Goal: Task Accomplishment & Management: Manage account settings

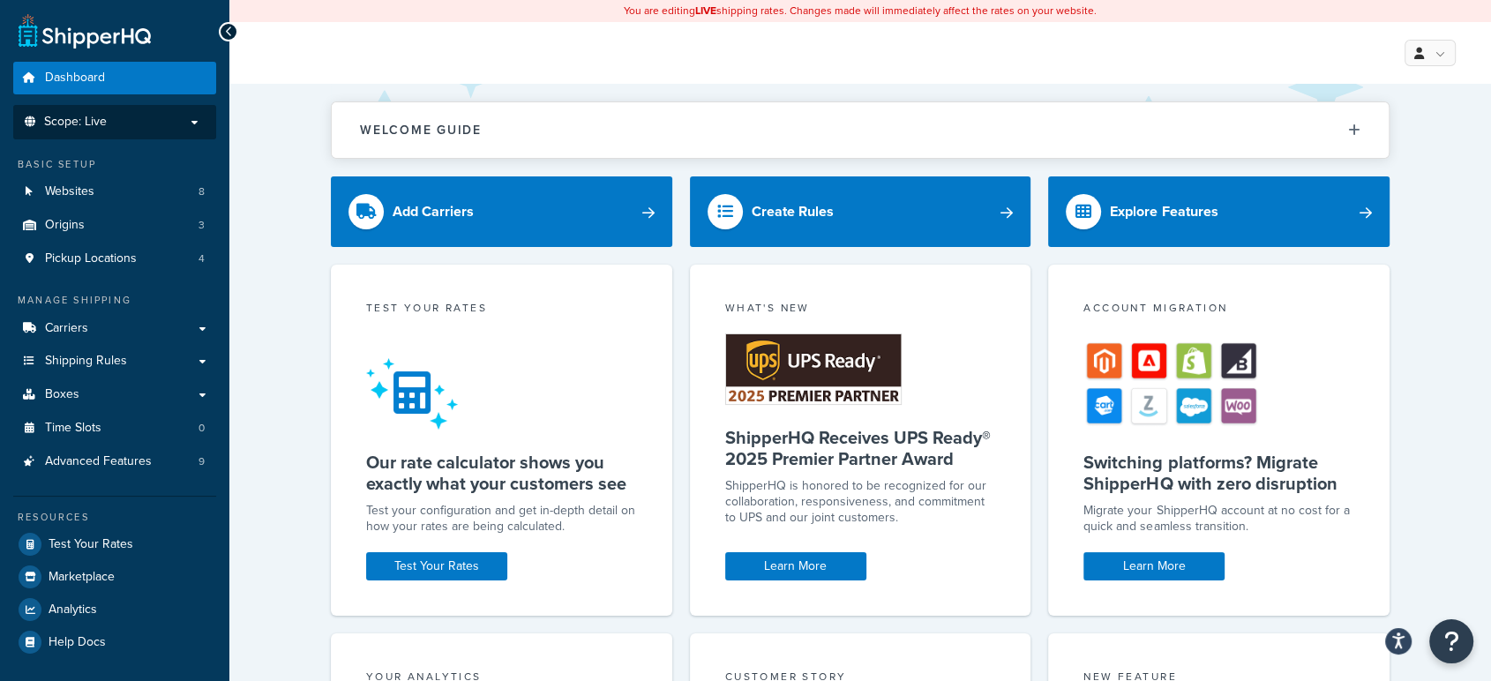
click at [160, 122] on p "Scope: Live" at bounding box center [114, 122] width 187 height 15
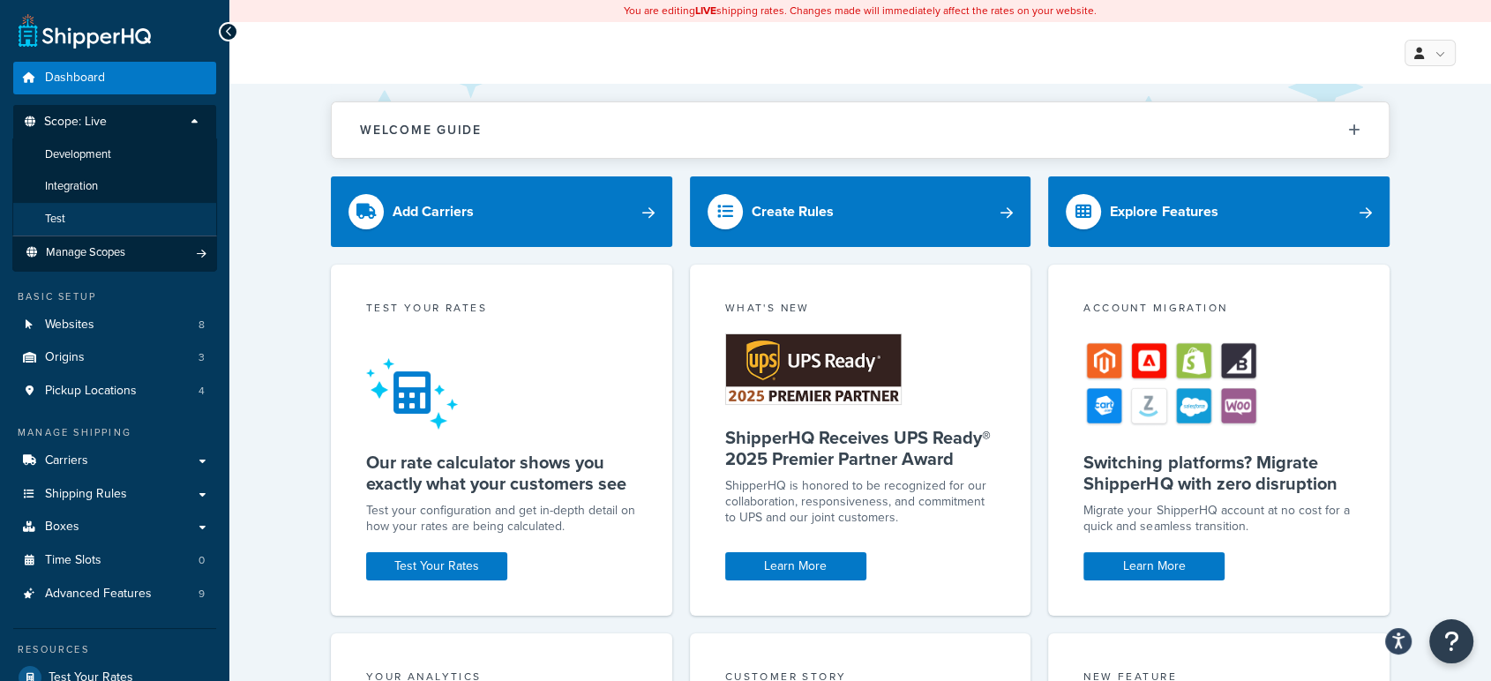
click at [93, 213] on li "Test" at bounding box center [114, 219] width 205 height 33
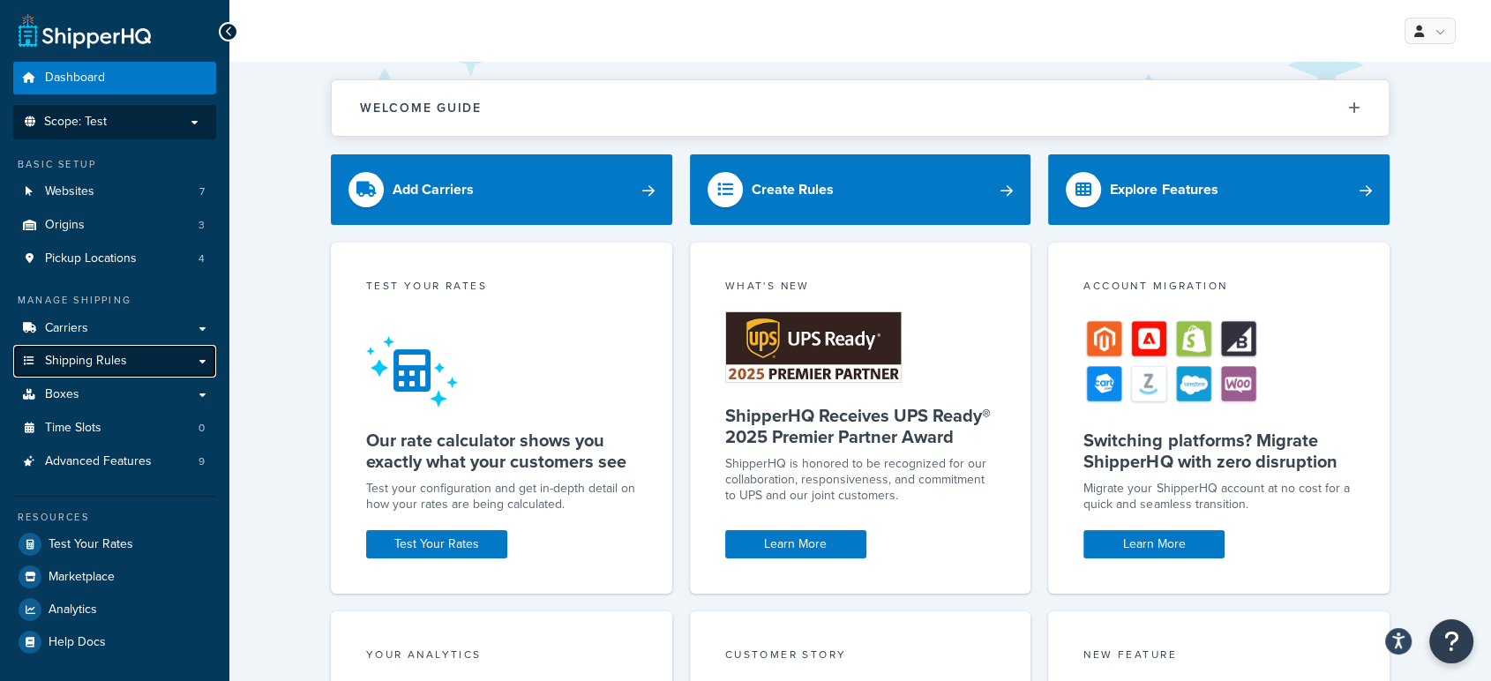
click at [154, 360] on link "Shipping Rules" at bounding box center [114, 361] width 203 height 33
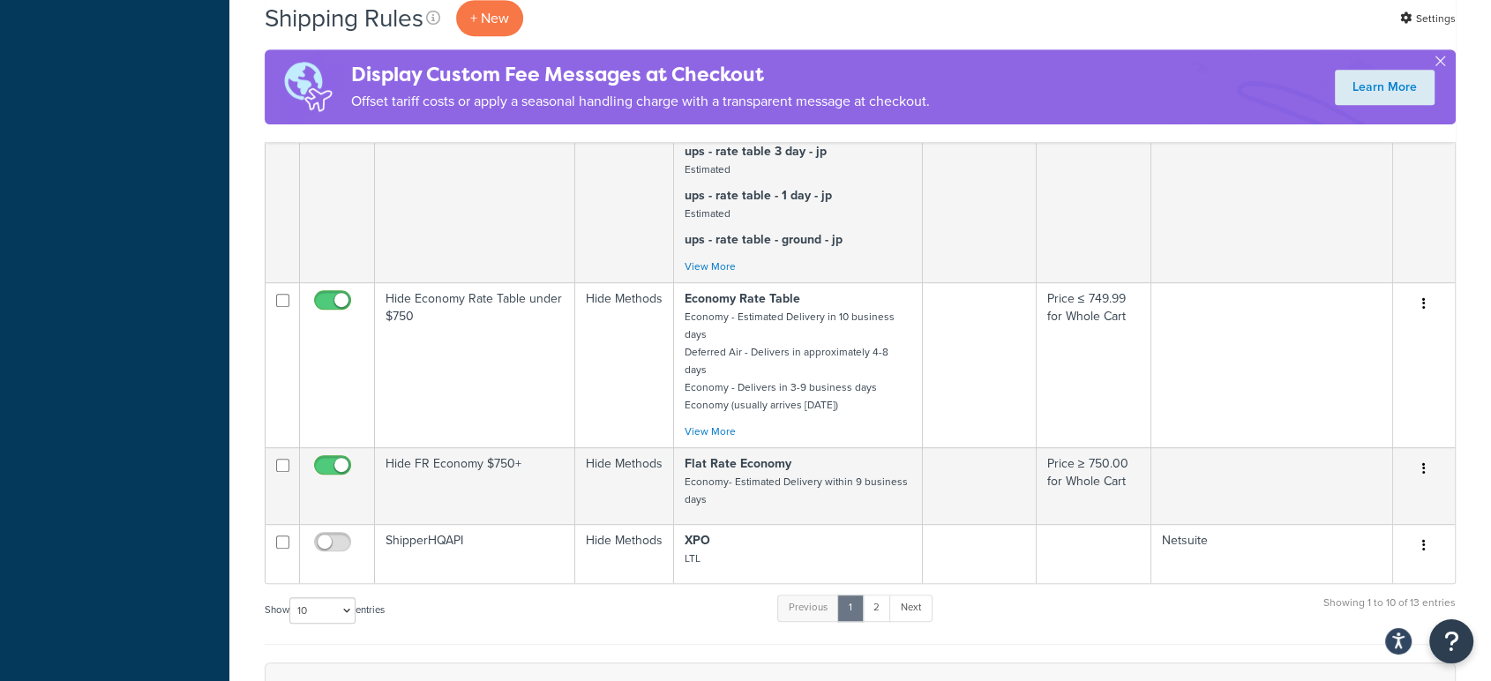
scroll to position [892, 0]
click at [874, 592] on link "2" at bounding box center [876, 605] width 29 height 26
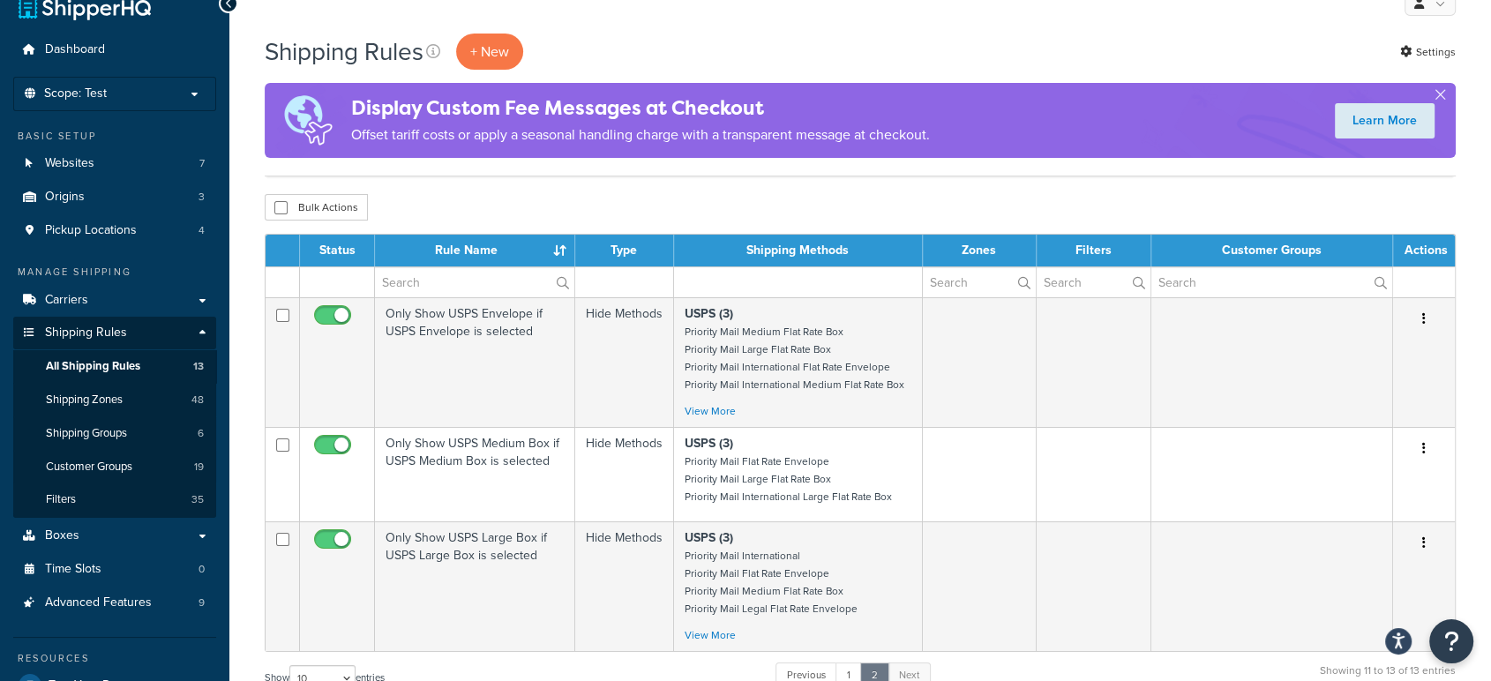
scroll to position [198, 0]
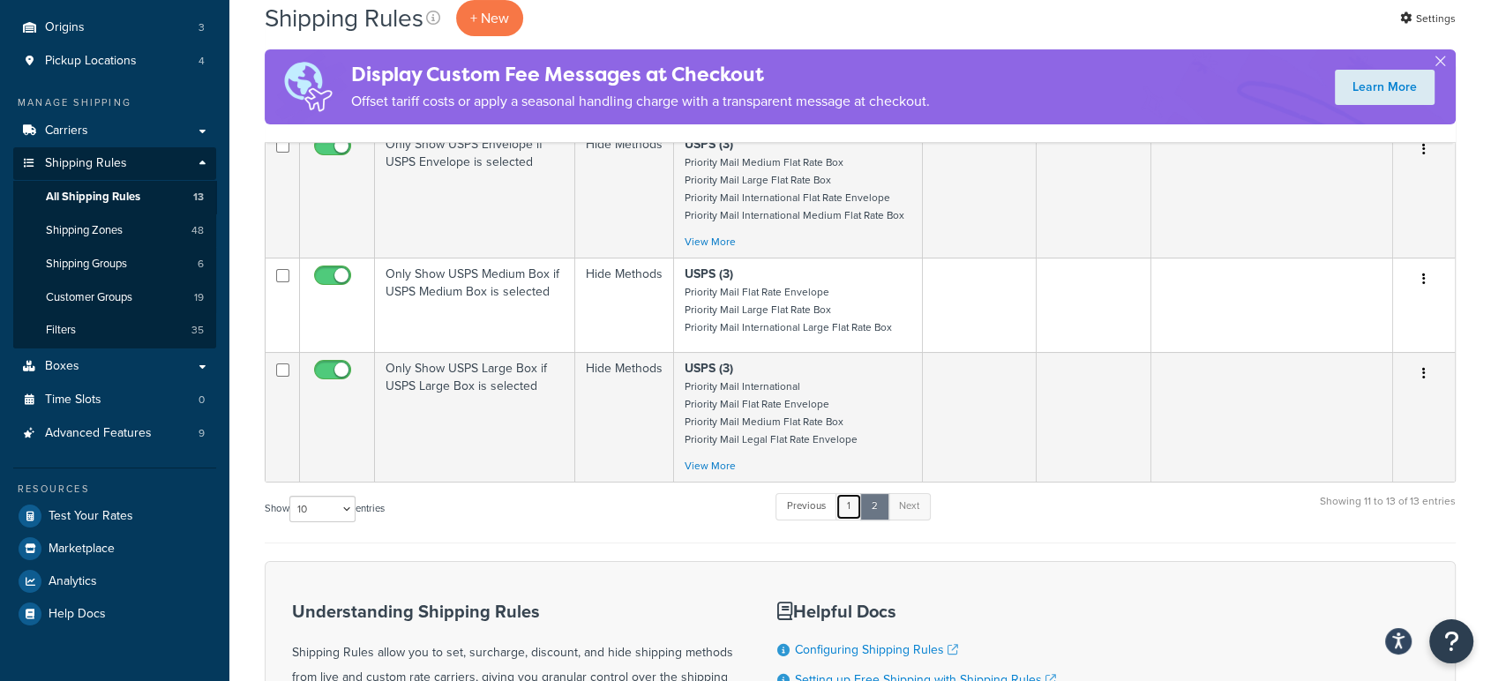
click at [854, 511] on link "1" at bounding box center [848, 506] width 26 height 26
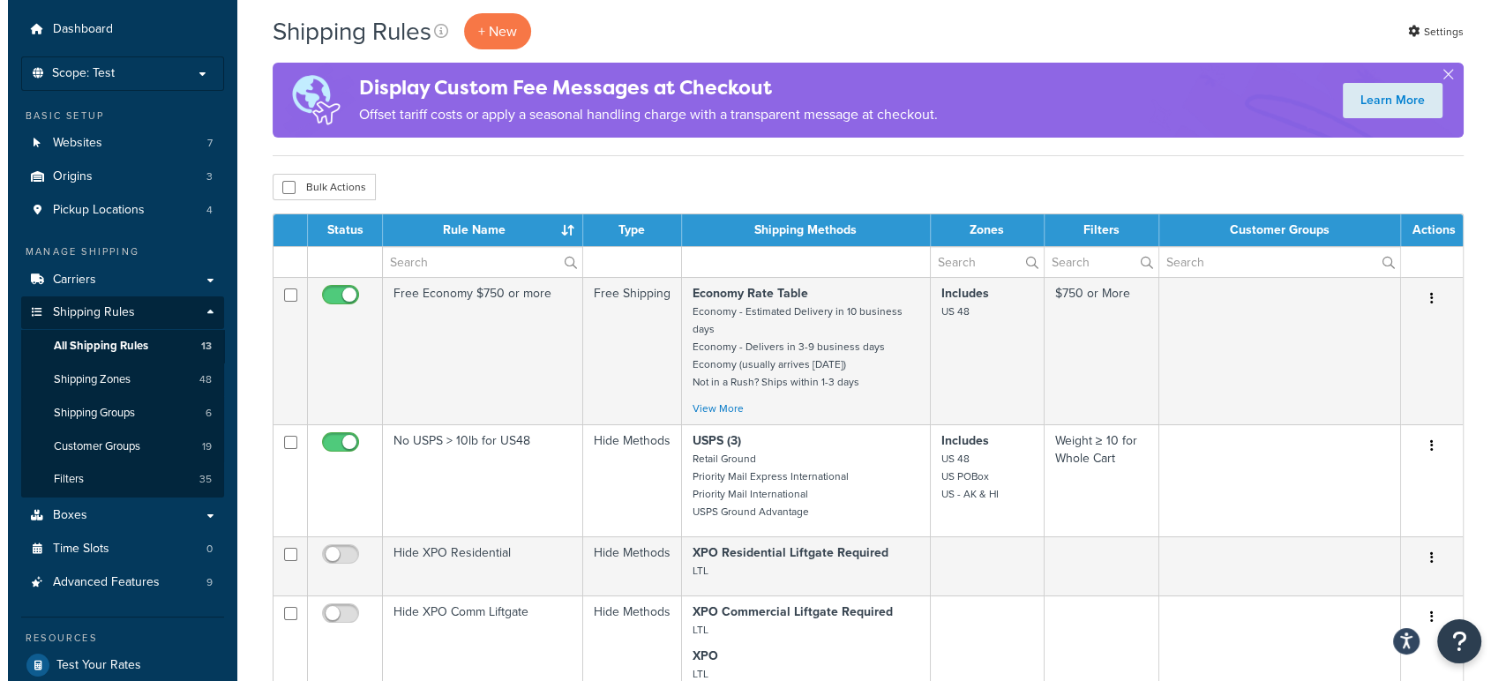
scroll to position [43, 0]
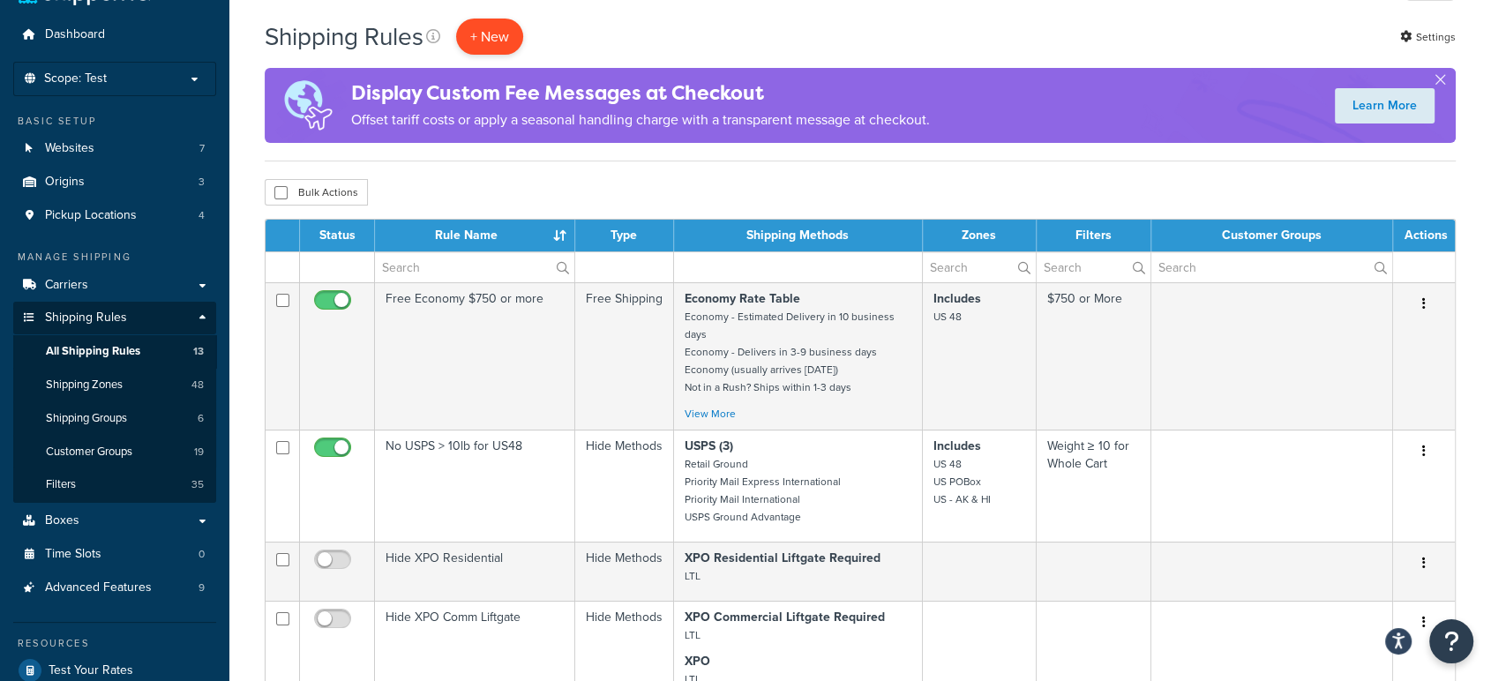
click at [487, 41] on p "+ New" at bounding box center [489, 37] width 67 height 36
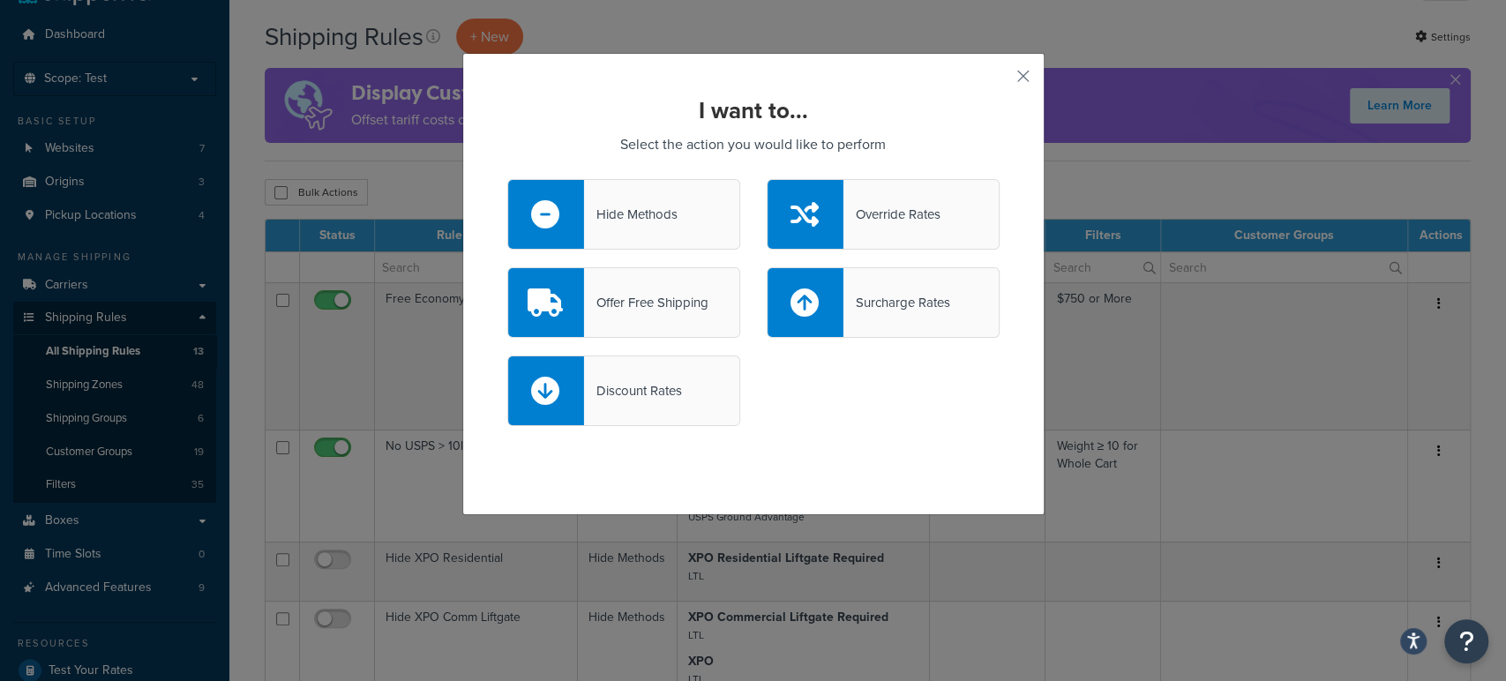
click at [617, 205] on div "Hide Methods" at bounding box center [630, 214] width 93 height 25
click at [0, 0] on input "Hide Methods" at bounding box center [0, 0] width 0 height 0
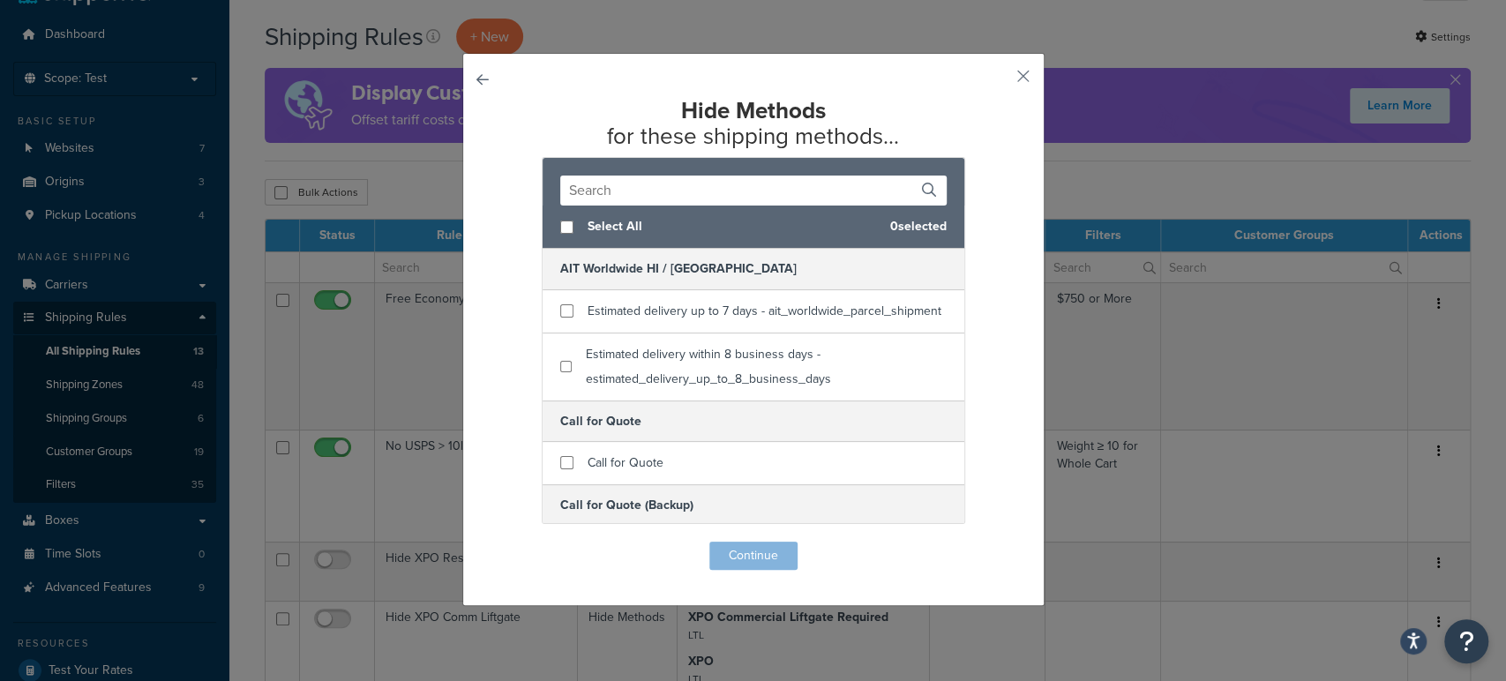
click at [620, 195] on input "text" at bounding box center [753, 191] width 386 height 30
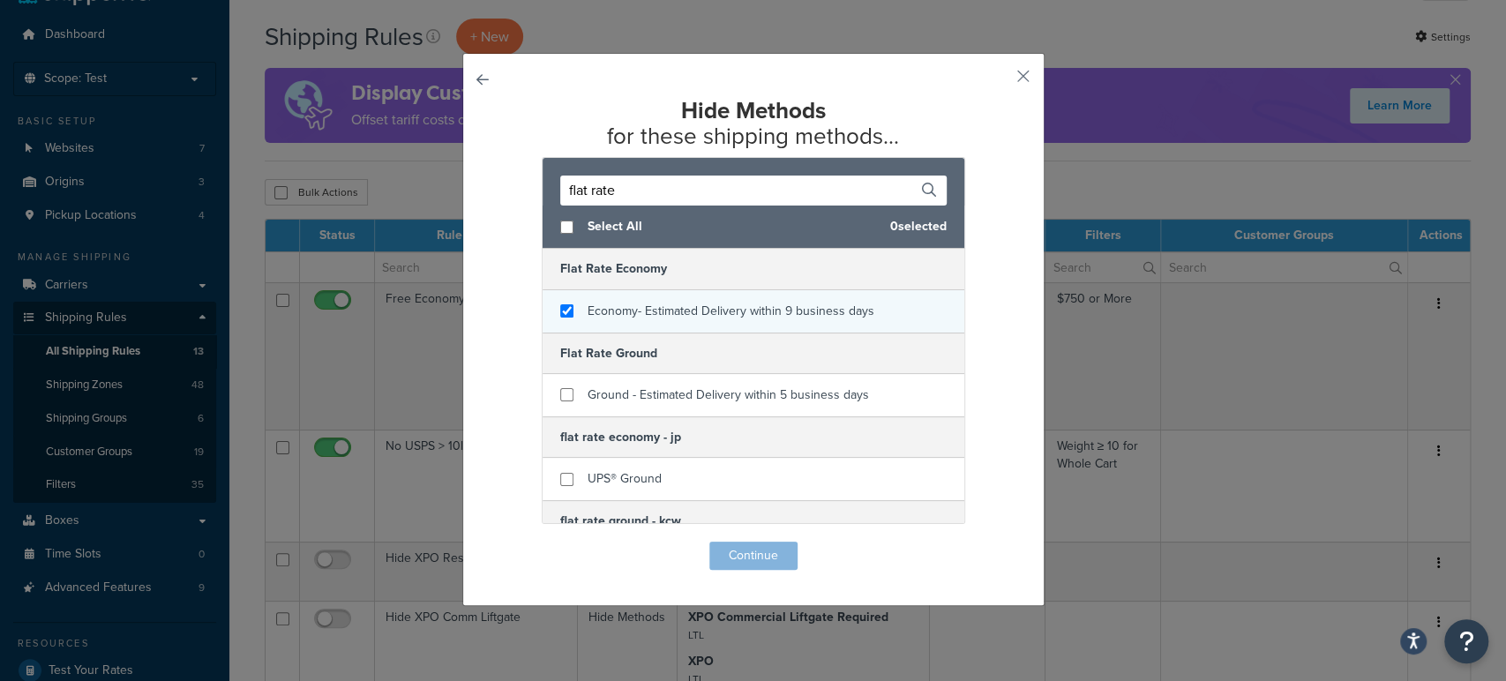
type input "flat rate"
click at [560, 310] on input "checkbox" at bounding box center [566, 310] width 13 height 13
checkbox input "true"
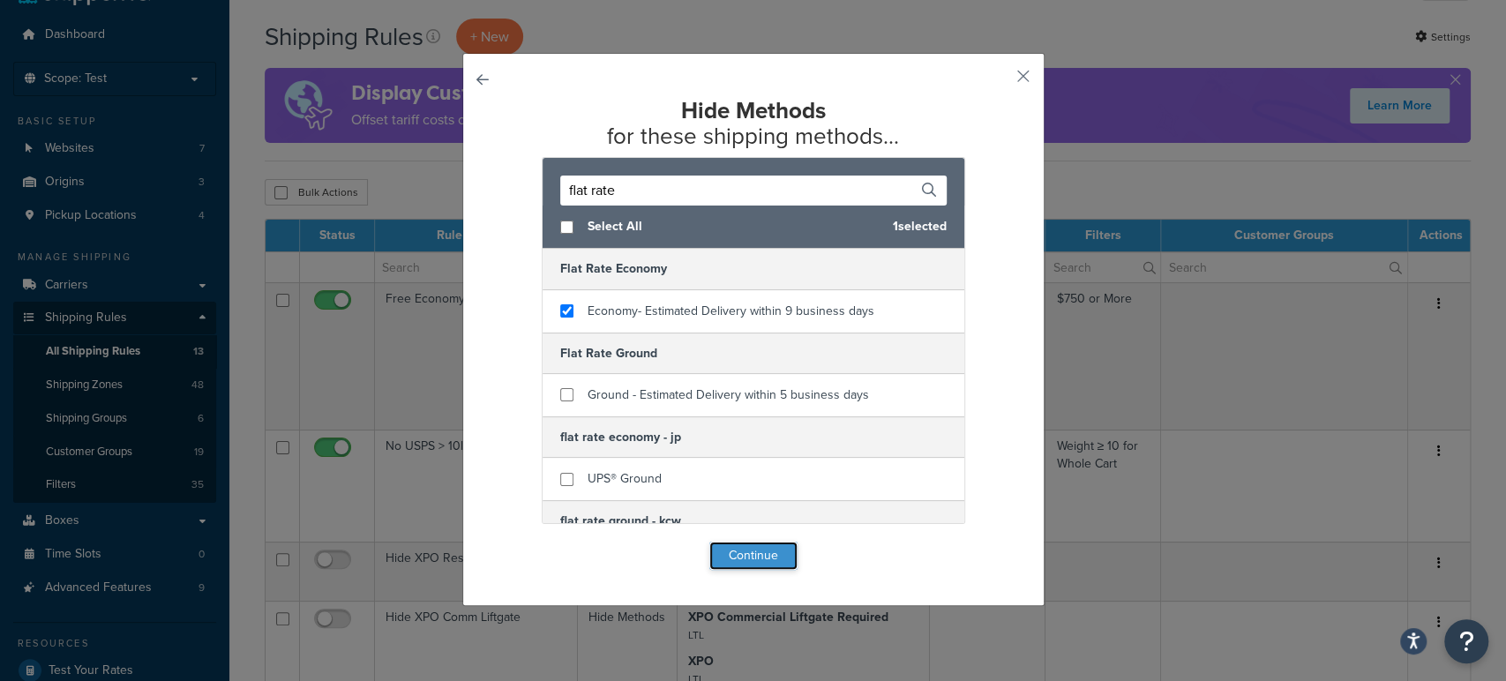
click at [732, 558] on button "Continue" at bounding box center [753, 556] width 88 height 28
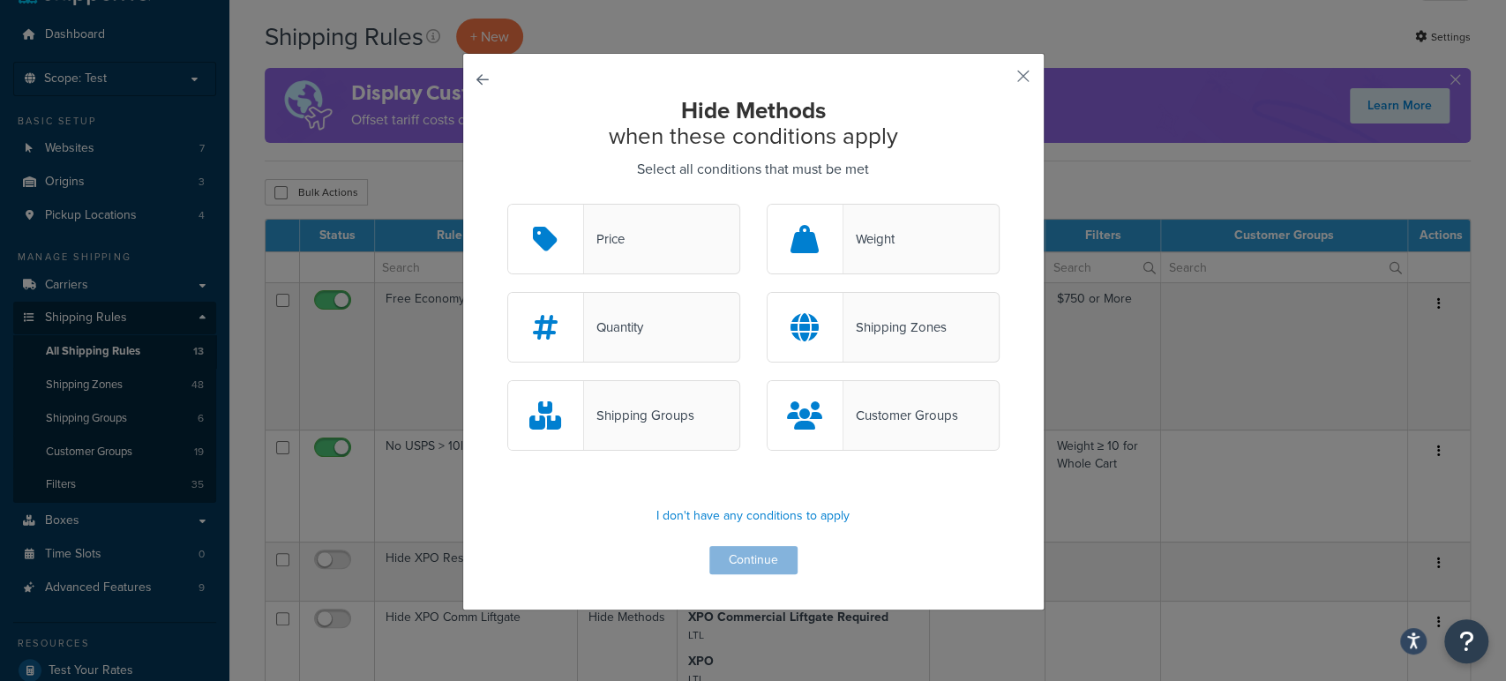
click at [888, 242] on div "Weight" at bounding box center [868, 239] width 51 height 25
click at [0, 0] on input "Weight" at bounding box center [0, 0] width 0 height 0
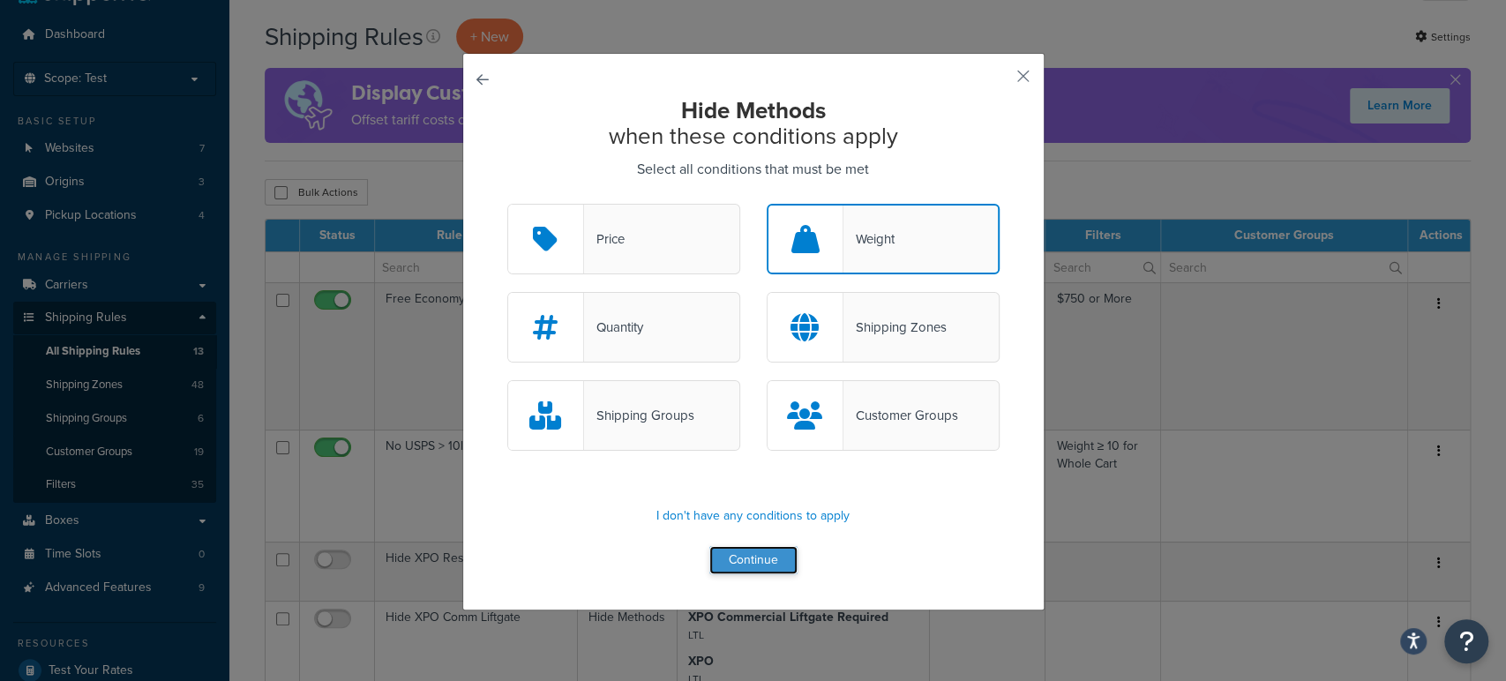
click at [754, 557] on button "Continue" at bounding box center [753, 560] width 88 height 28
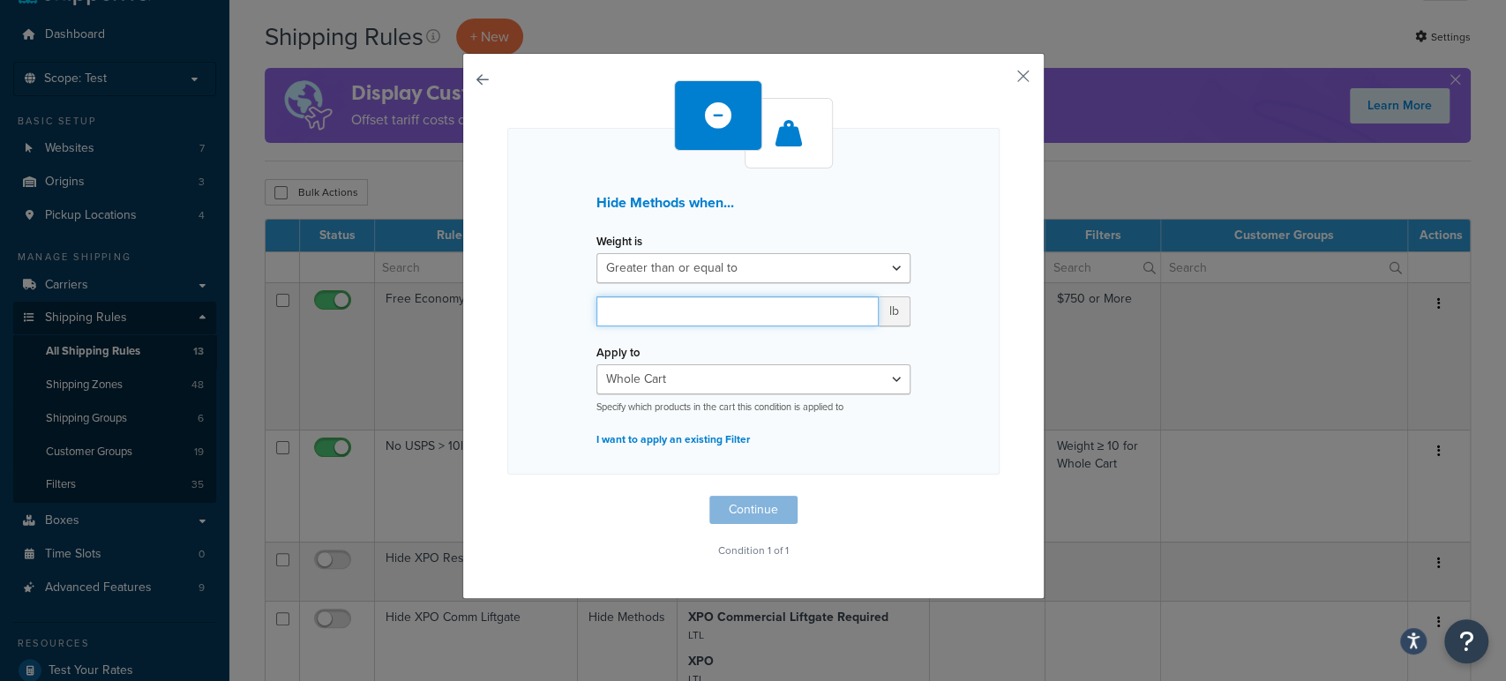
click at [657, 303] on input "number" at bounding box center [737, 311] width 282 height 30
type input "19"
click at [747, 506] on button "Continue" at bounding box center [753, 510] width 88 height 28
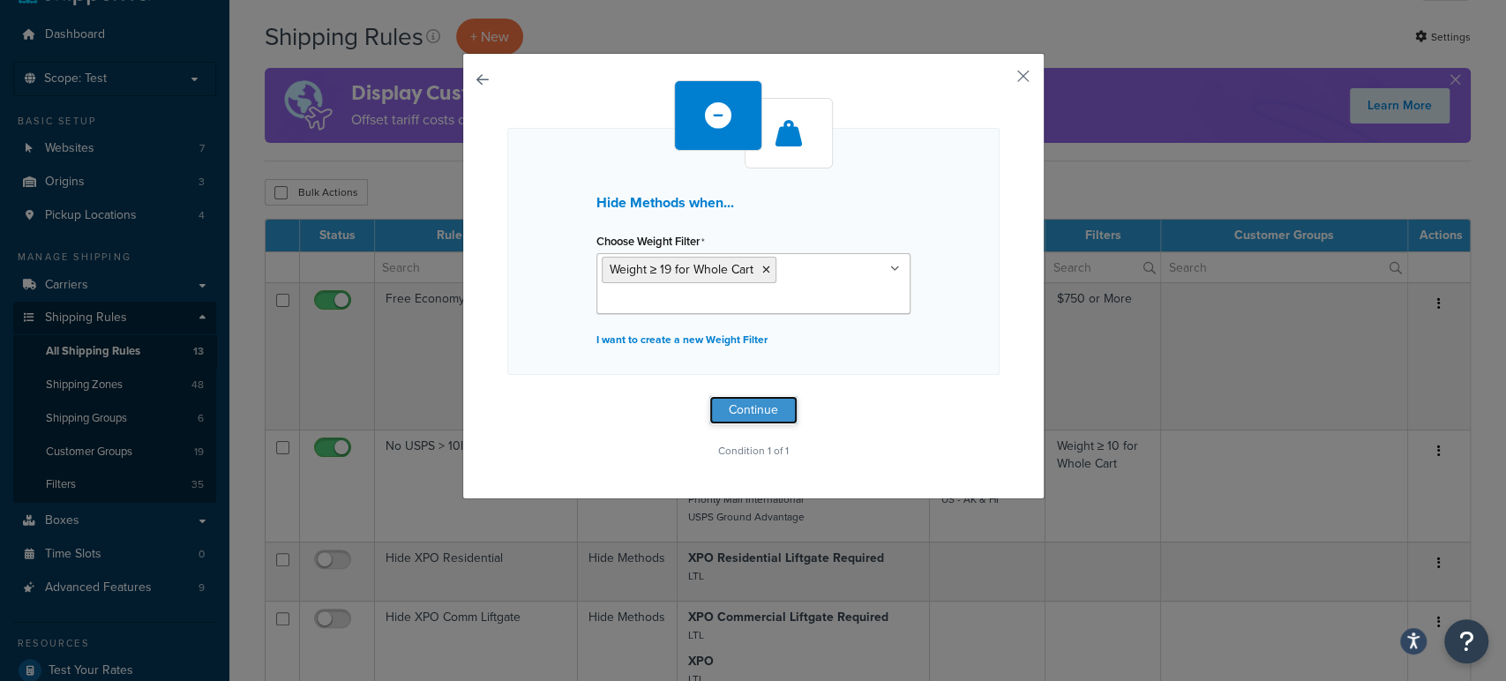
click at [750, 403] on button "Continue" at bounding box center [753, 410] width 88 height 28
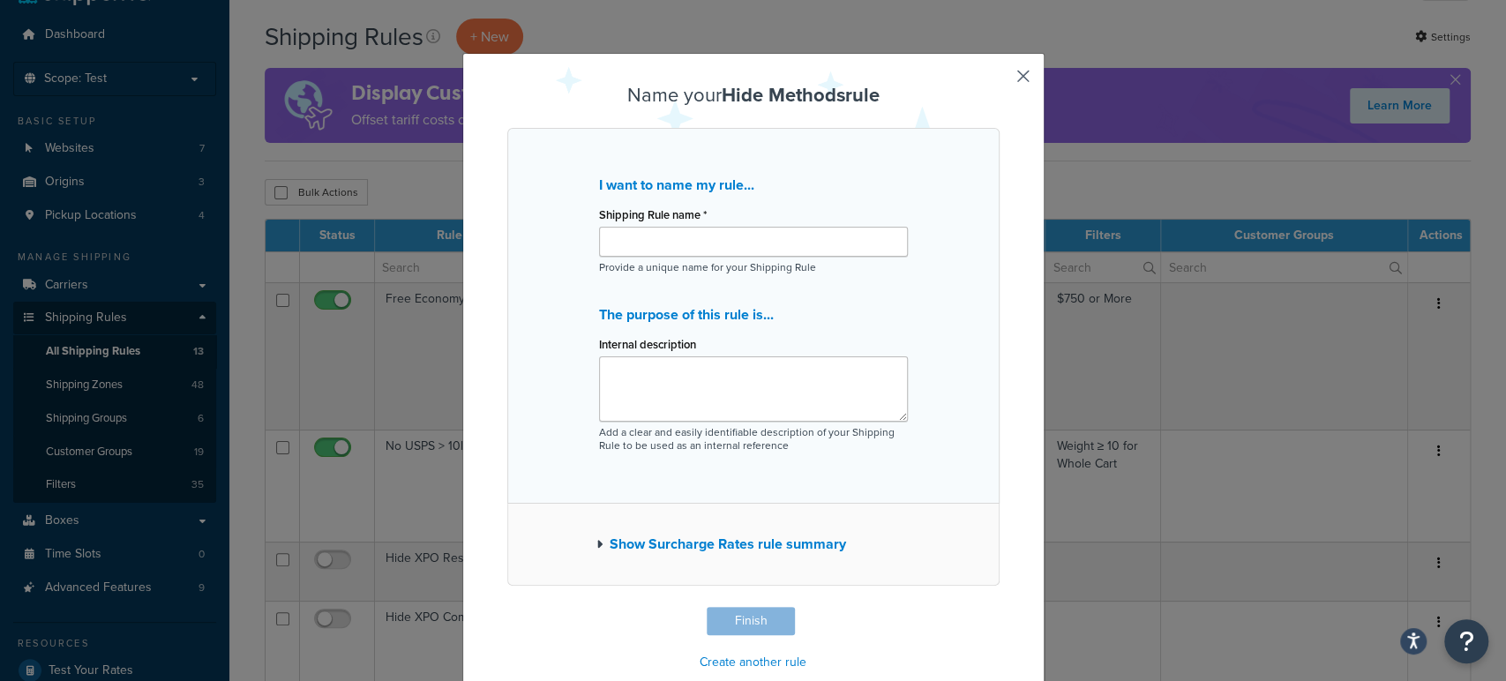
click at [1019, 64] on div "Name your Hide Methods rule I want to name my rule... Shipping Rule name * Prov…" at bounding box center [753, 382] width 582 height 659
click at [999, 607] on button "button" at bounding box center [997, 609] width 4 height 4
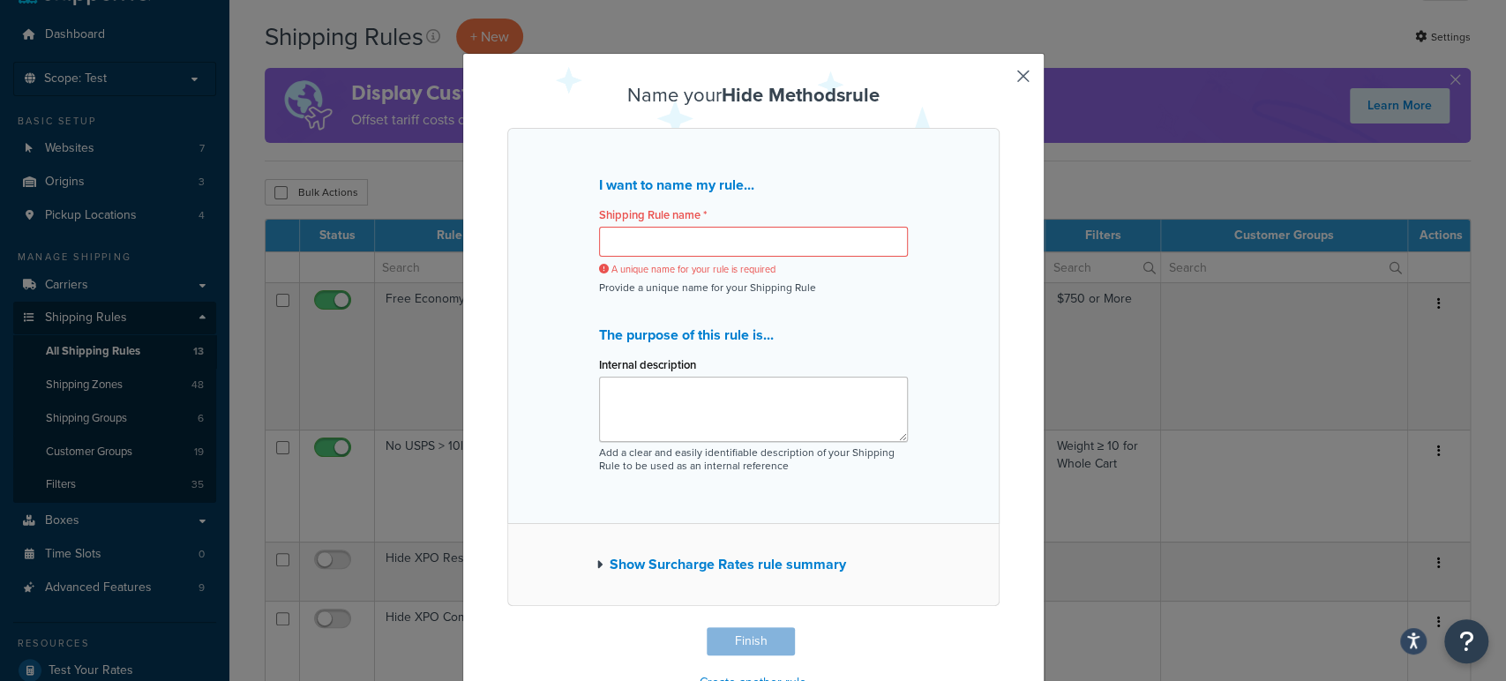
click at [999, 627] on button "button" at bounding box center [997, 629] width 4 height 4
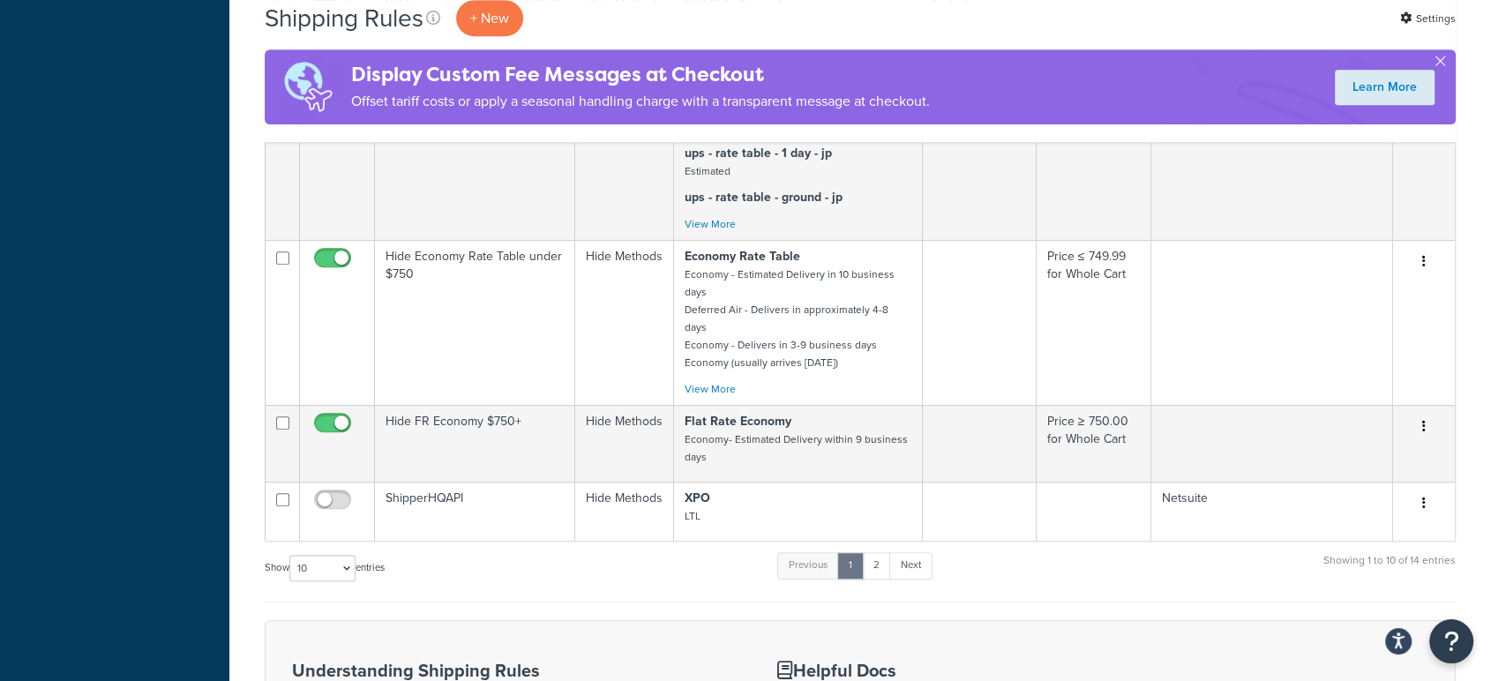
scroll to position [956, 0]
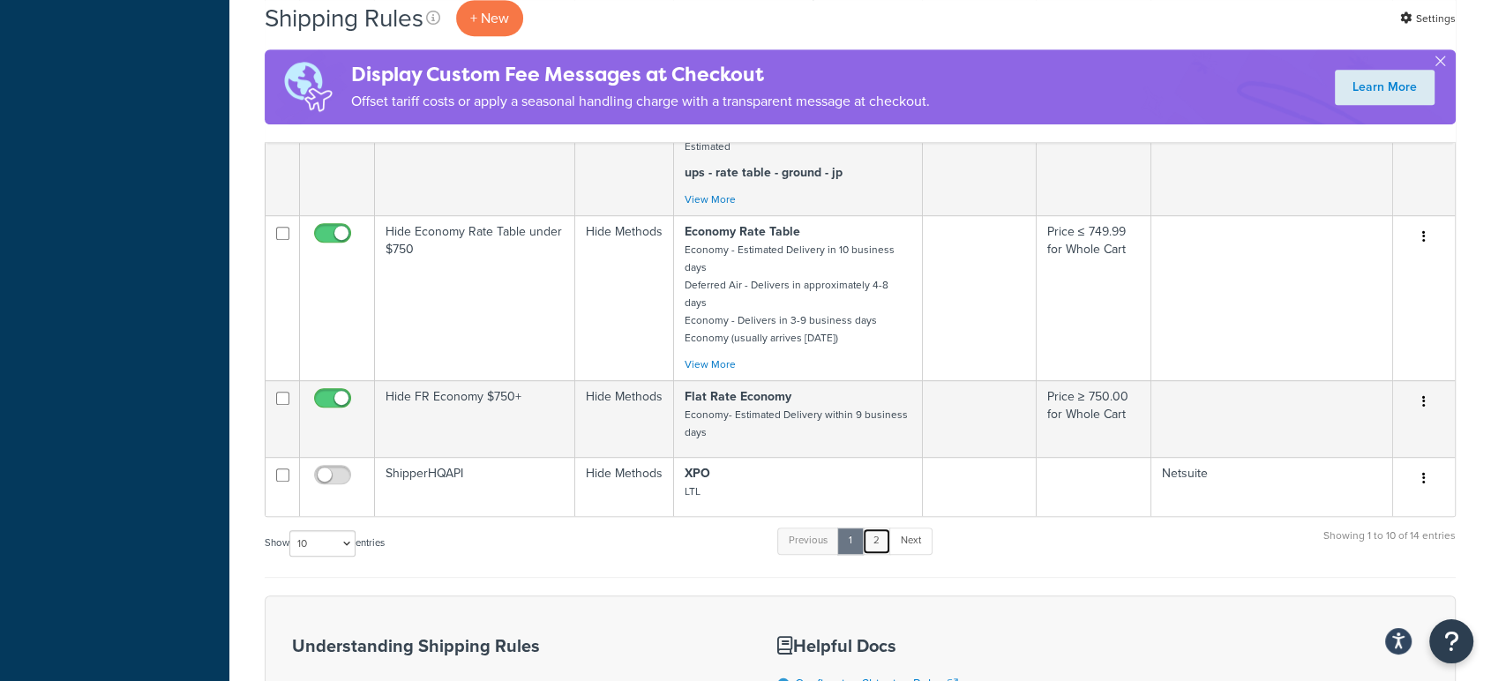
click at [875, 527] on link "2" at bounding box center [876, 540] width 29 height 26
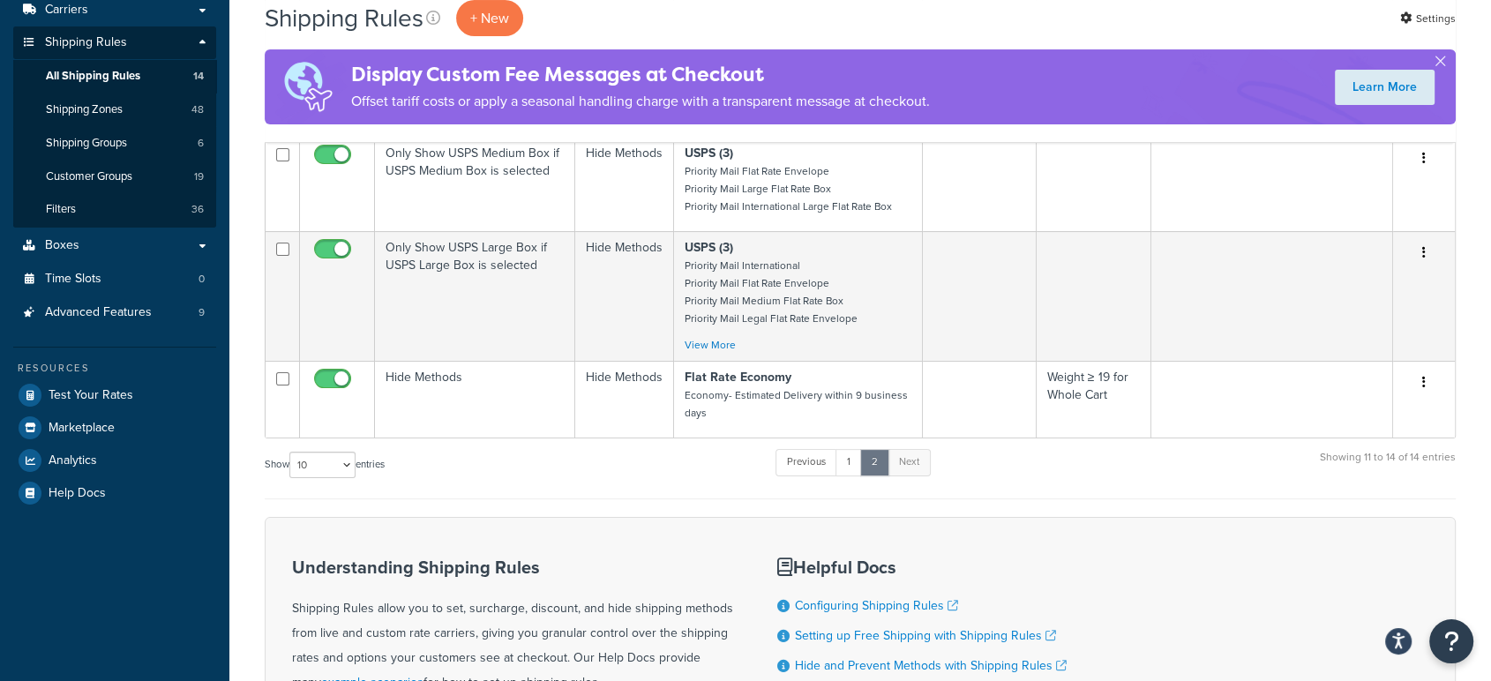
scroll to position [291, 0]
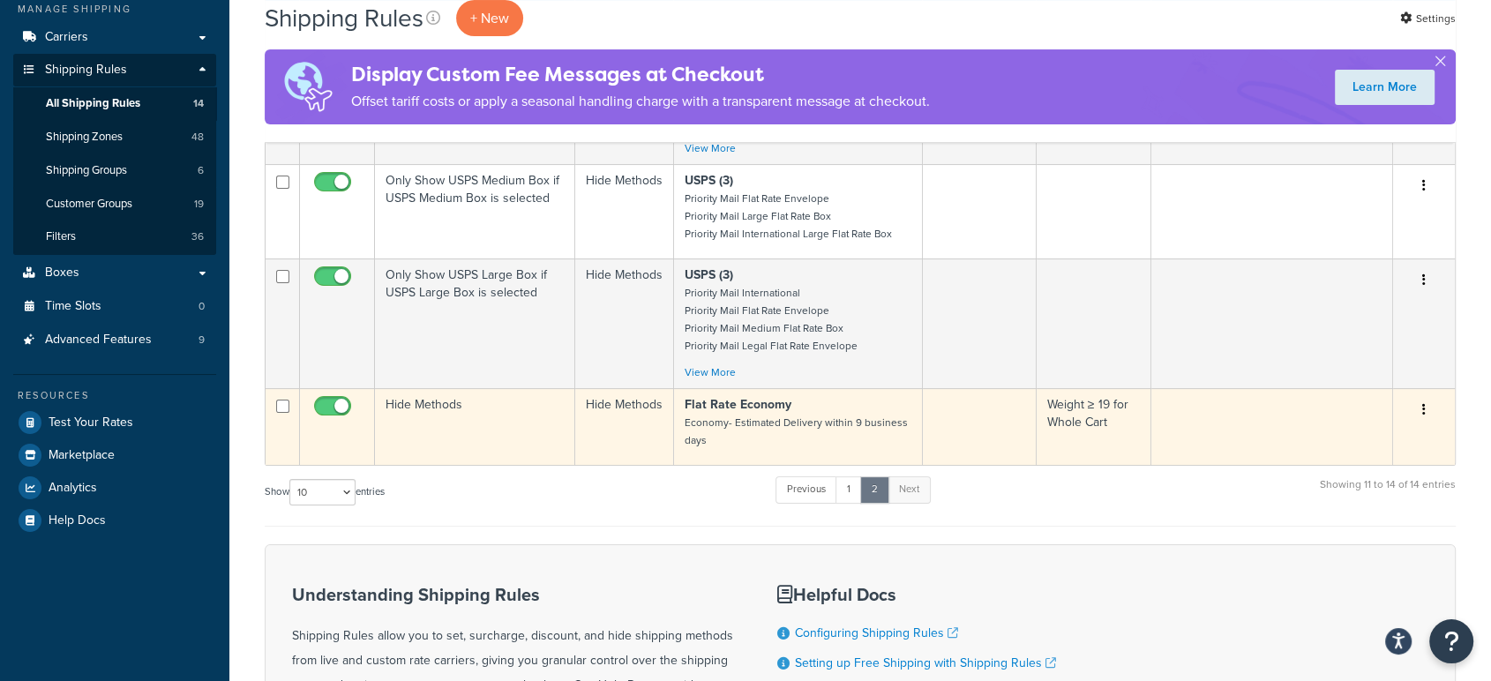
click at [335, 400] on input "checkbox" at bounding box center [334, 411] width 49 height 22
checkbox input "false"
click at [287, 407] on input "checkbox" at bounding box center [282, 406] width 13 height 13
checkbox input "true"
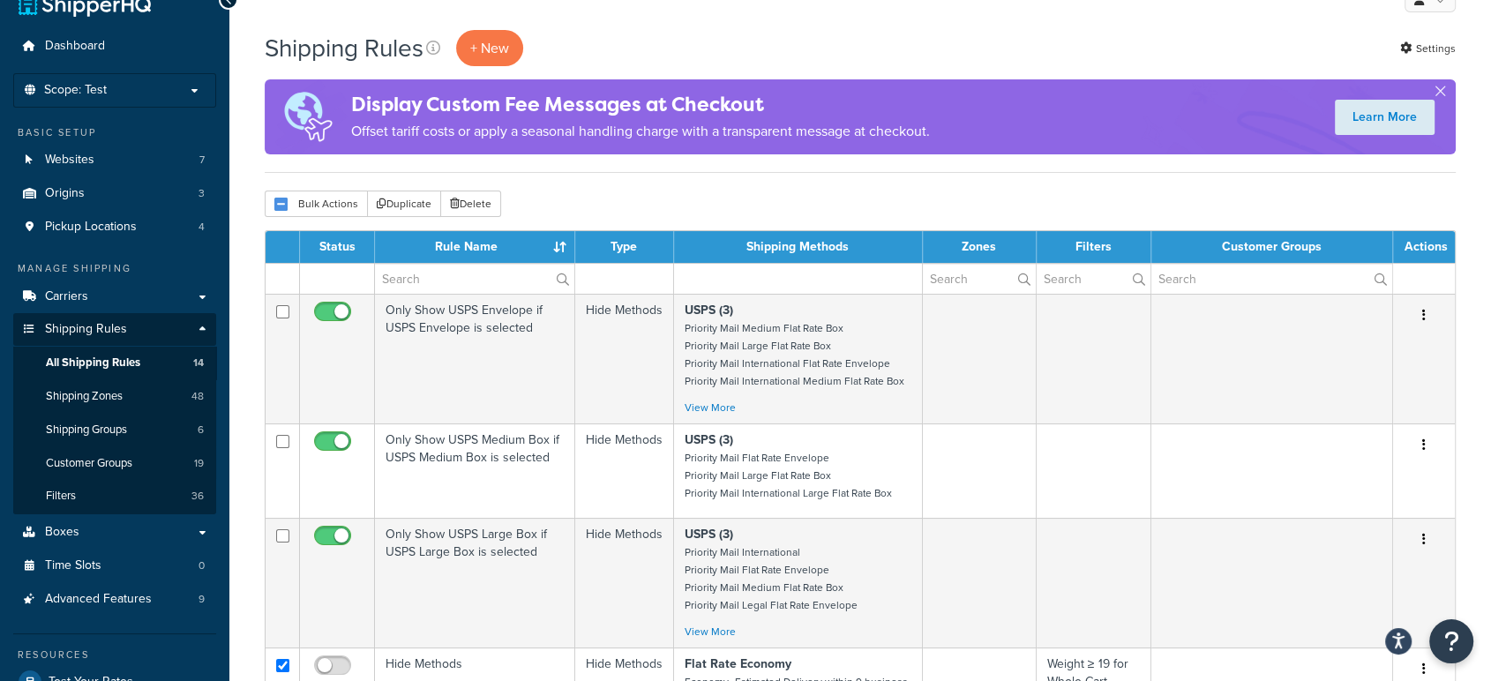
scroll to position [0, 0]
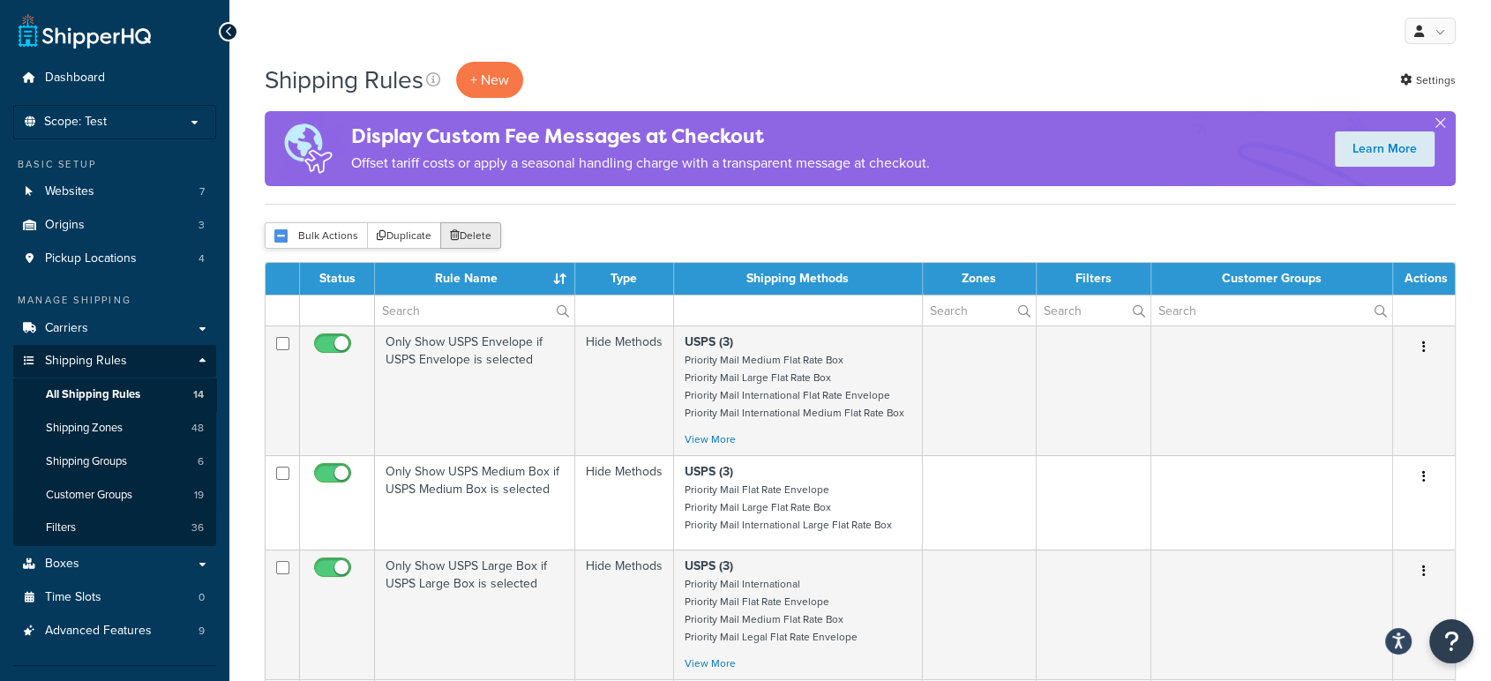
click at [471, 232] on button "Delete" at bounding box center [470, 235] width 61 height 26
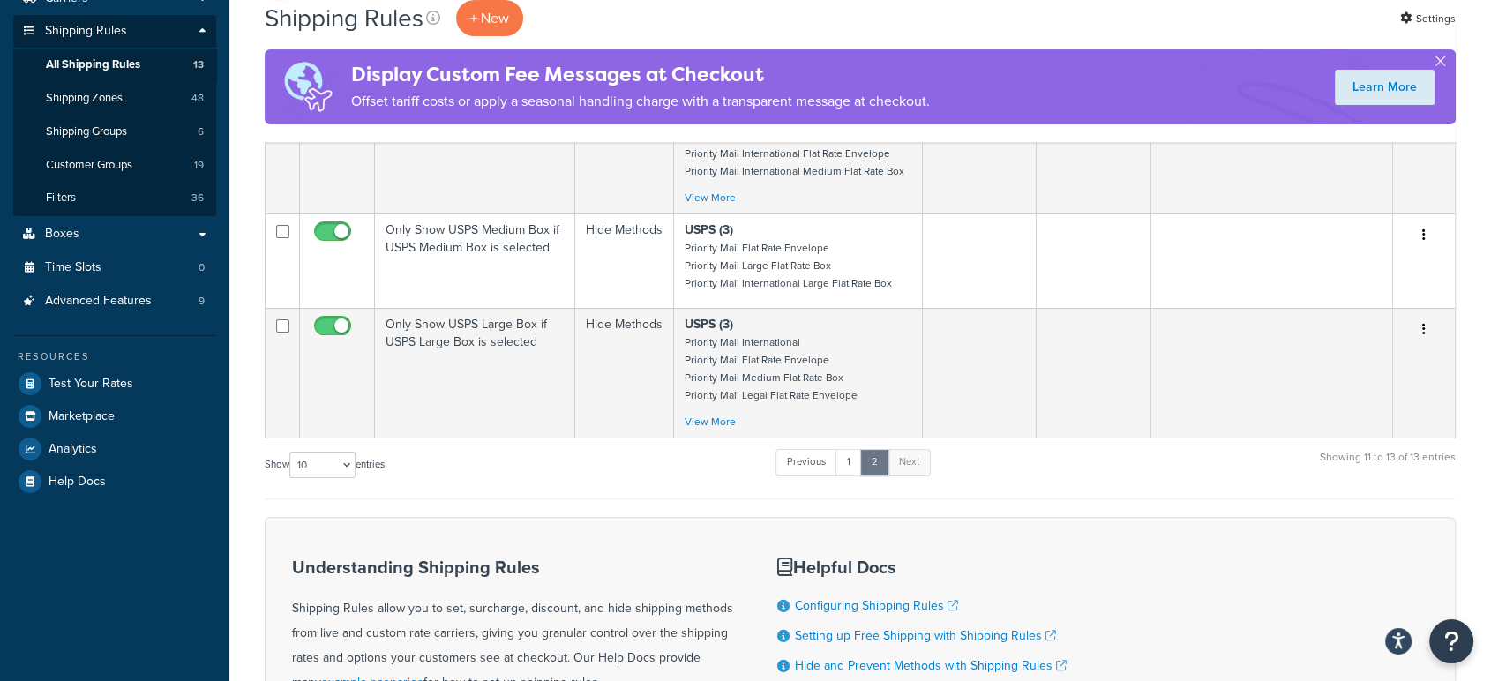
scroll to position [384, 0]
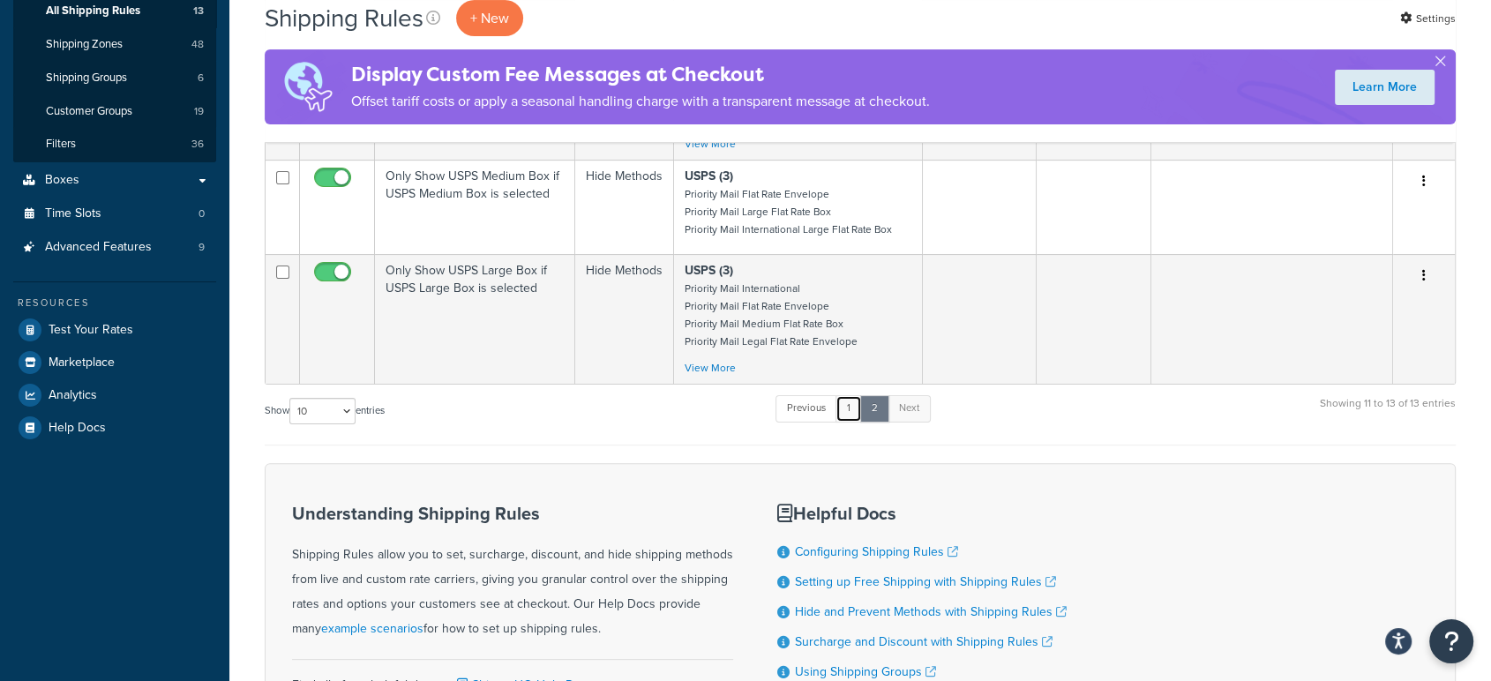
click at [851, 415] on link "1" at bounding box center [848, 408] width 26 height 26
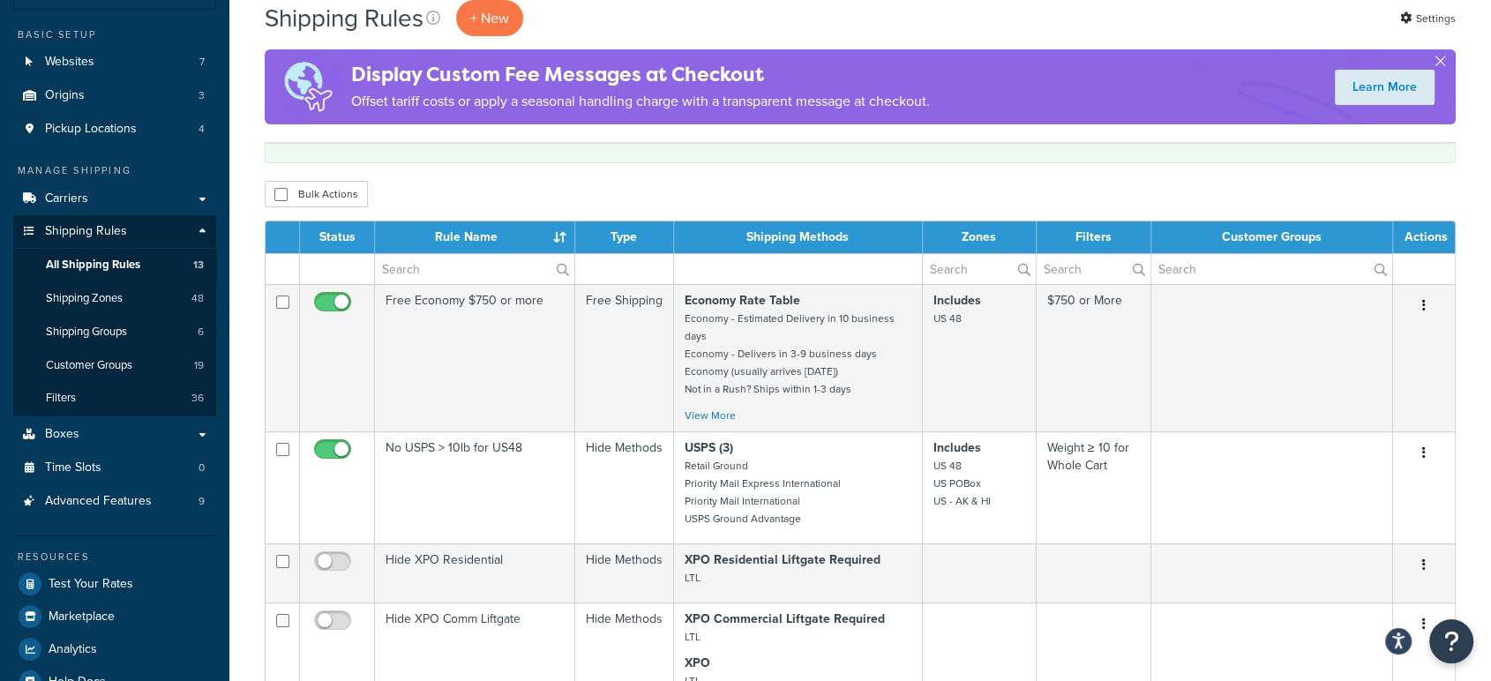
scroll to position [120, 0]
